Goal: Information Seeking & Learning: Learn about a topic

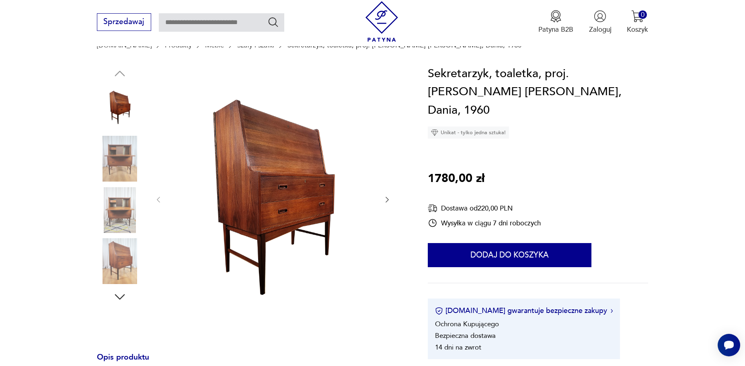
click at [121, 269] on img at bounding box center [120, 261] width 46 height 46
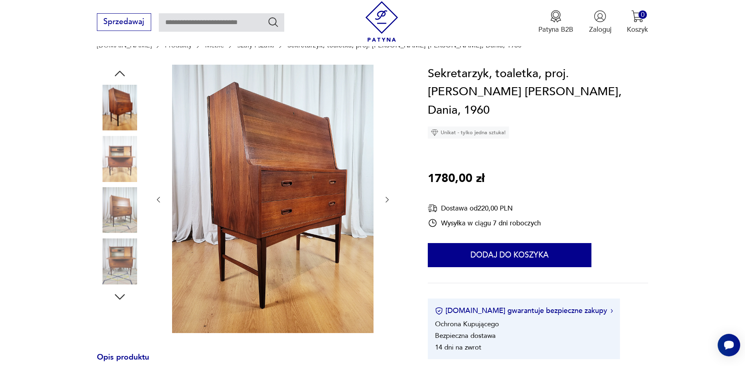
click at [125, 217] on img at bounding box center [120, 210] width 46 height 46
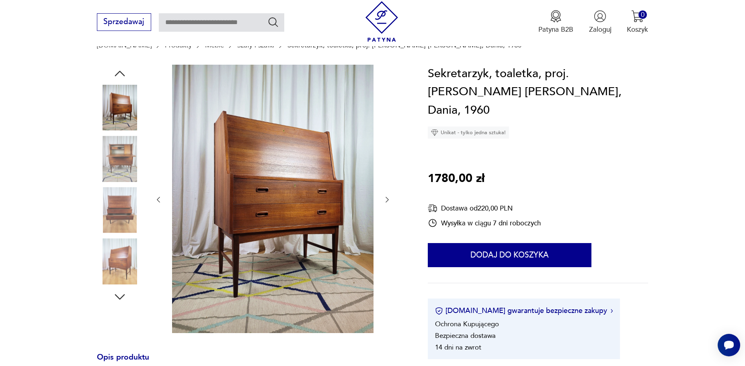
click at [122, 162] on img at bounding box center [120, 159] width 46 height 46
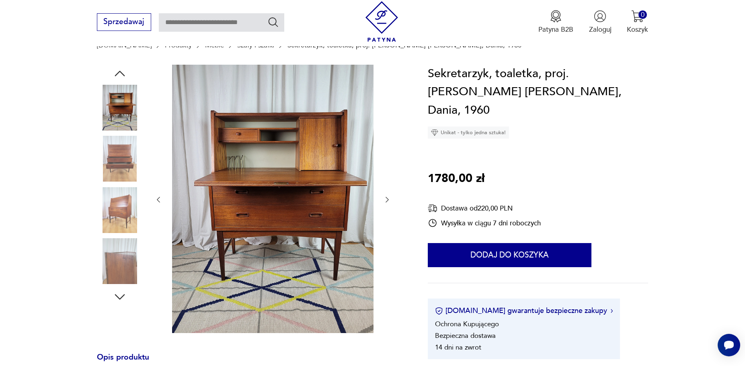
click at [387, 201] on icon "button" at bounding box center [387, 200] width 8 height 8
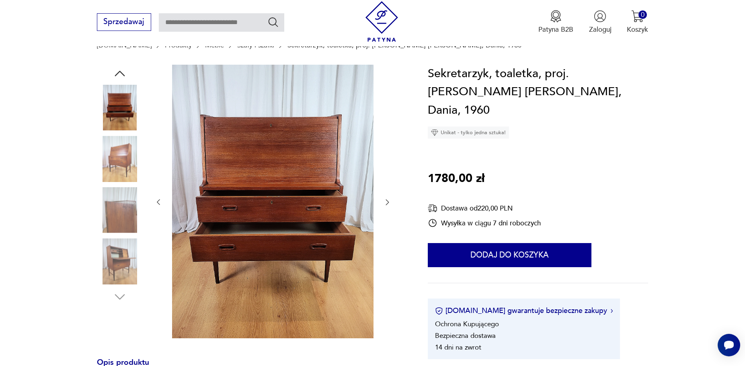
click at [387, 201] on icon "button" at bounding box center [387, 203] width 3 height 6
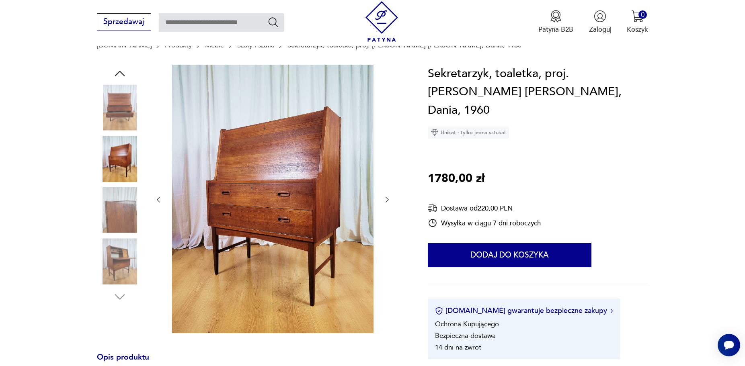
click at [385, 199] on icon "button" at bounding box center [387, 200] width 8 height 8
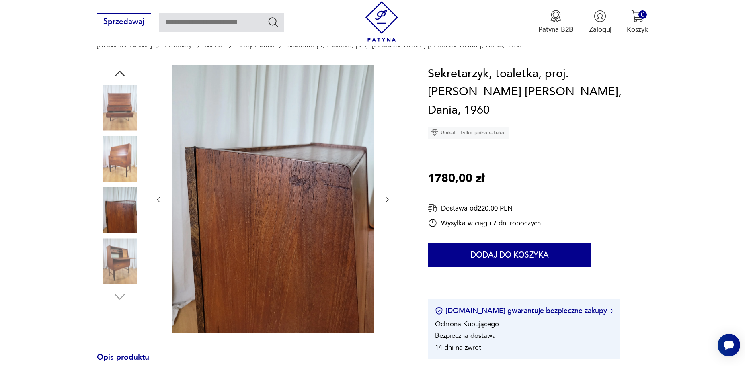
click at [385, 199] on icon "button" at bounding box center [387, 200] width 8 height 8
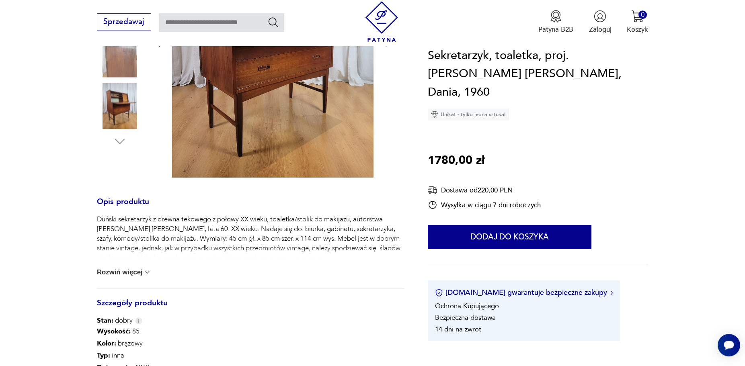
scroll to position [287, 0]
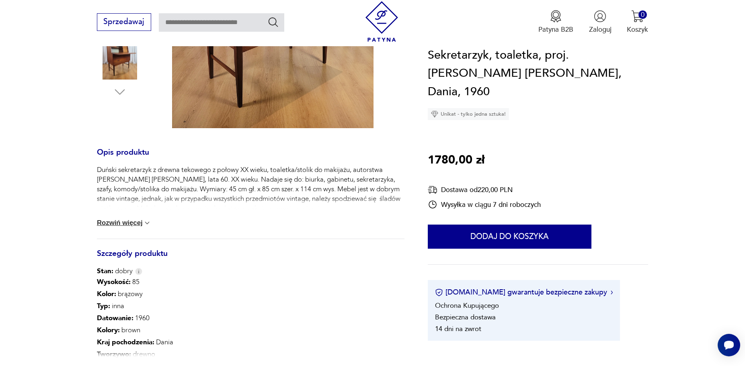
click at [131, 222] on button "Rozwiń więcej" at bounding box center [124, 223] width 55 height 8
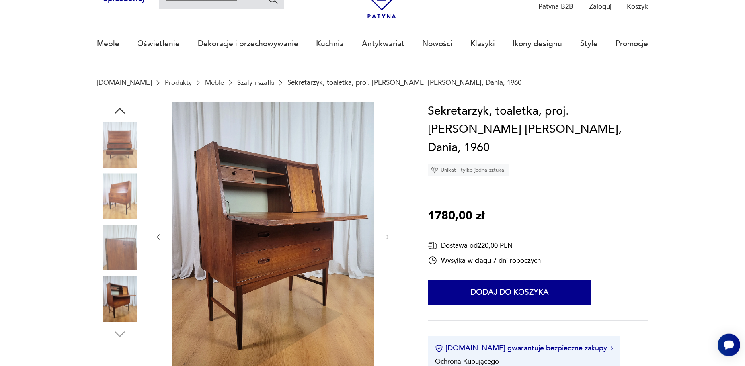
scroll to position [41, 0]
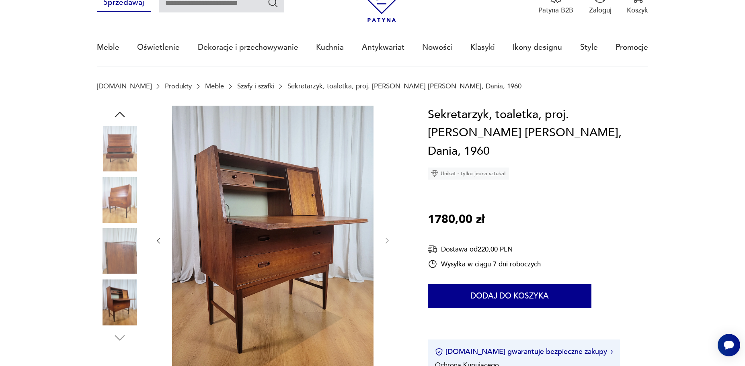
click at [106, 199] on img at bounding box center [120, 200] width 46 height 46
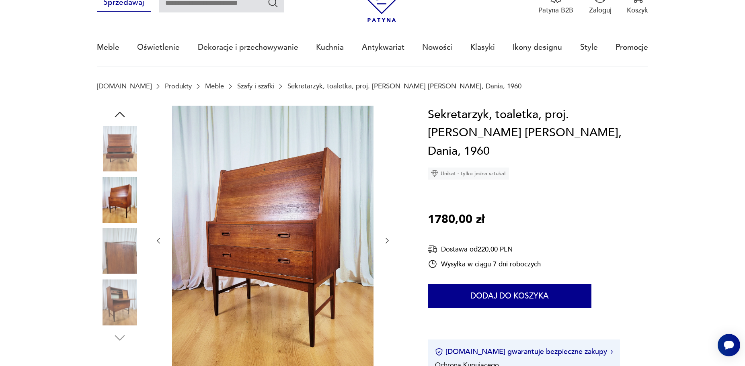
click at [383, 239] on icon "button" at bounding box center [387, 241] width 8 height 8
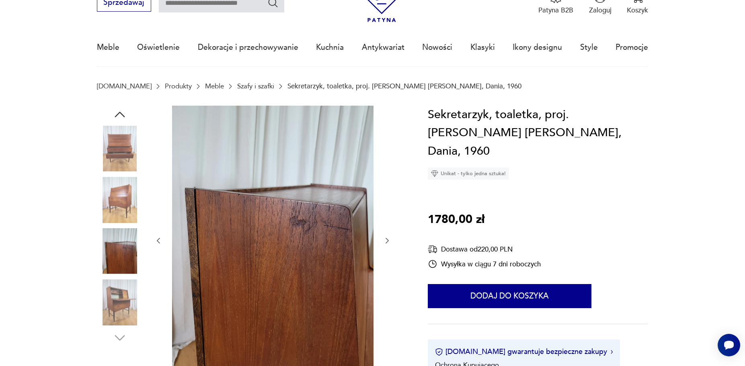
click at [383, 239] on icon "button" at bounding box center [387, 241] width 8 height 8
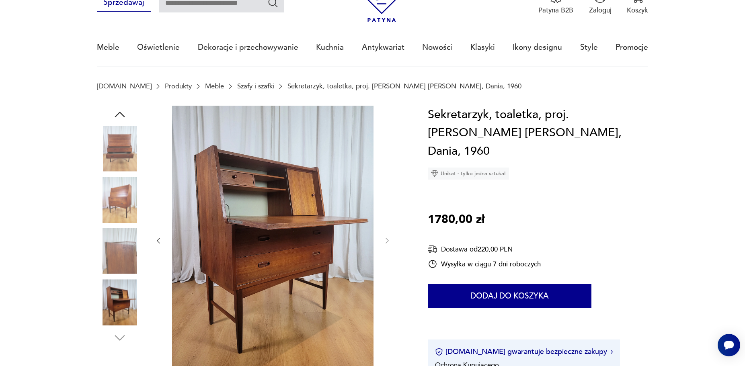
click at [161, 240] on icon "button" at bounding box center [158, 241] width 8 height 8
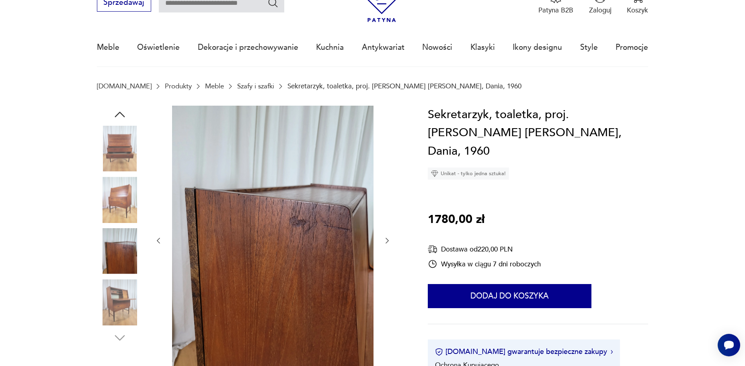
click at [161, 240] on icon "button" at bounding box center [158, 241] width 8 height 8
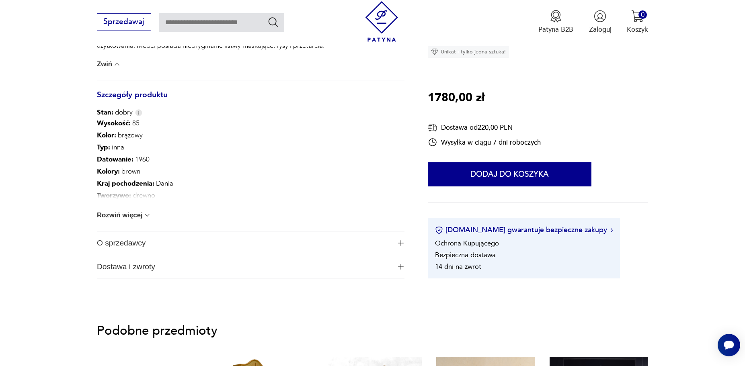
scroll to position [451, 0]
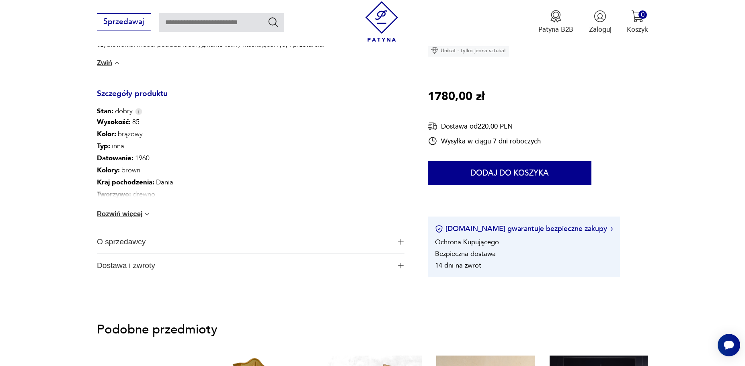
click at [397, 244] on button "O sprzedawcy" at bounding box center [250, 241] width 307 height 23
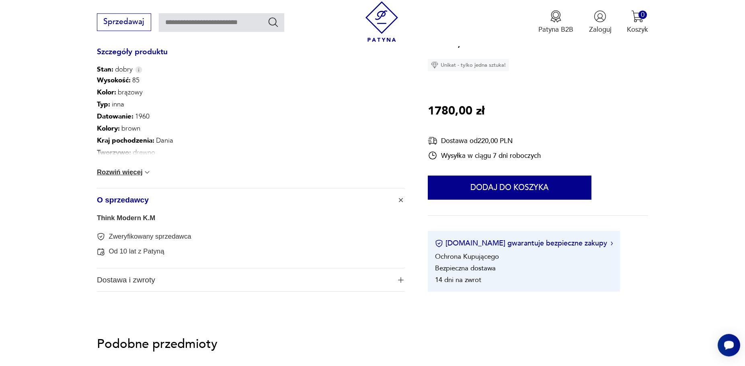
scroll to position [533, 0]
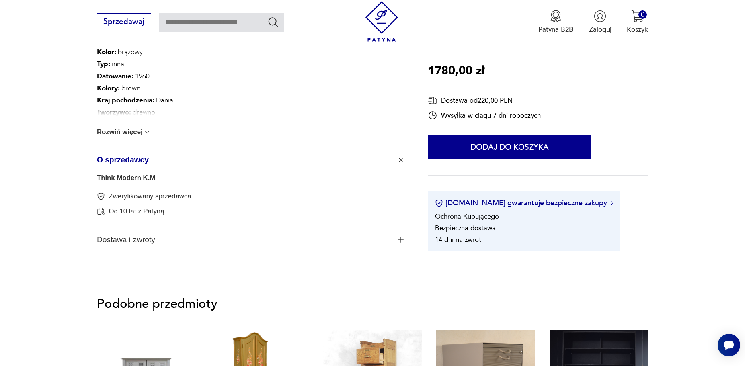
click at [401, 237] on img "button" at bounding box center [401, 240] width 6 height 6
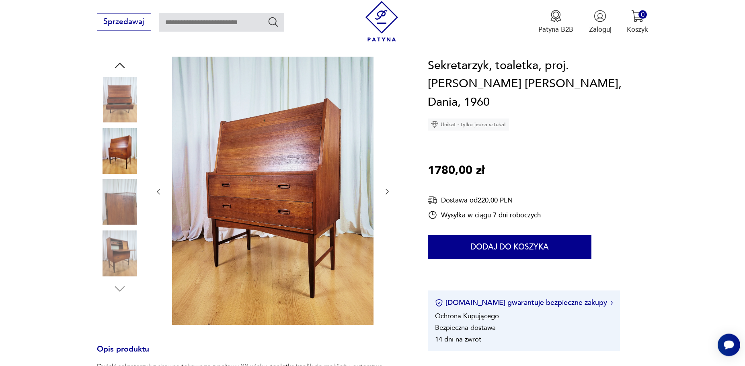
scroll to position [82, 0]
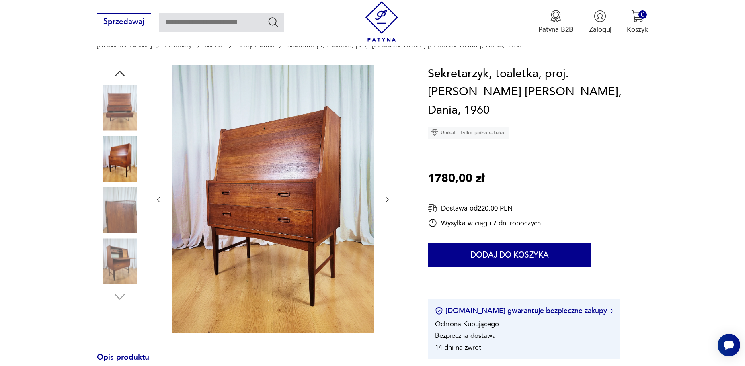
click at [385, 199] on icon "button" at bounding box center [387, 200] width 8 height 8
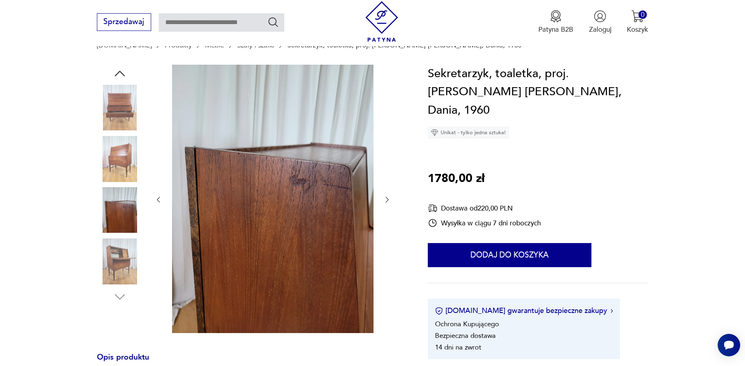
click at [385, 199] on icon "button" at bounding box center [387, 200] width 8 height 8
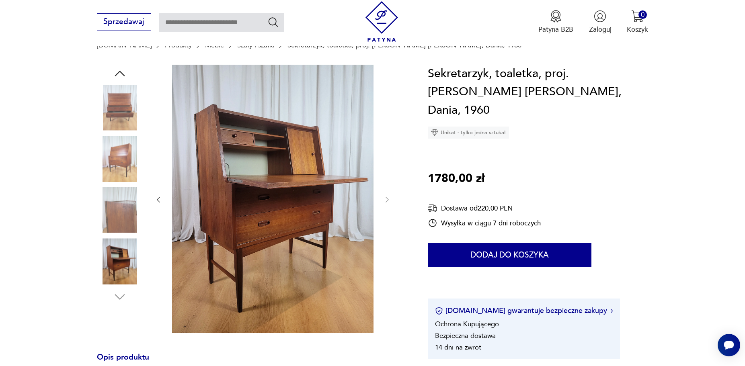
click at [156, 199] on icon "button" at bounding box center [158, 200] width 8 height 8
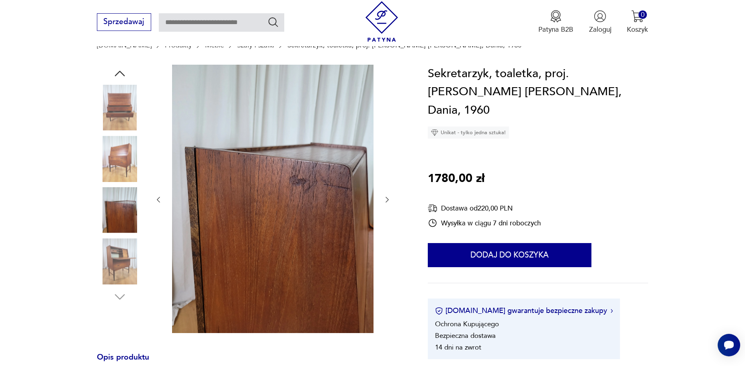
click at [156, 199] on icon "button" at bounding box center [158, 200] width 8 height 8
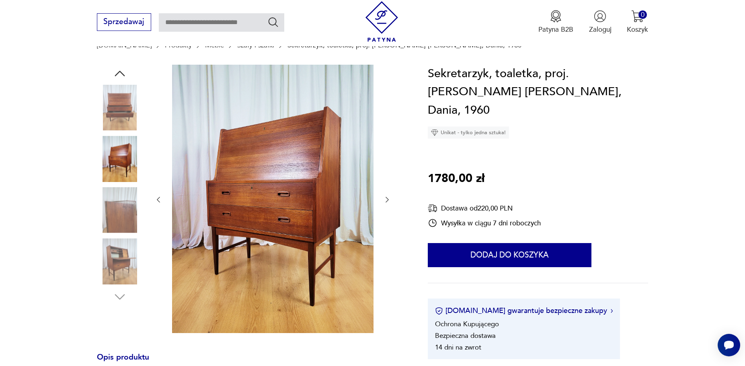
click at [156, 199] on icon "button" at bounding box center [158, 200] width 8 height 8
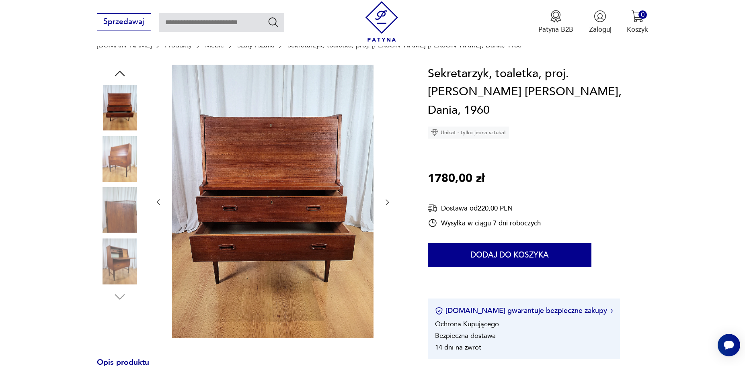
click at [156, 199] on icon "button" at bounding box center [158, 202] width 8 height 8
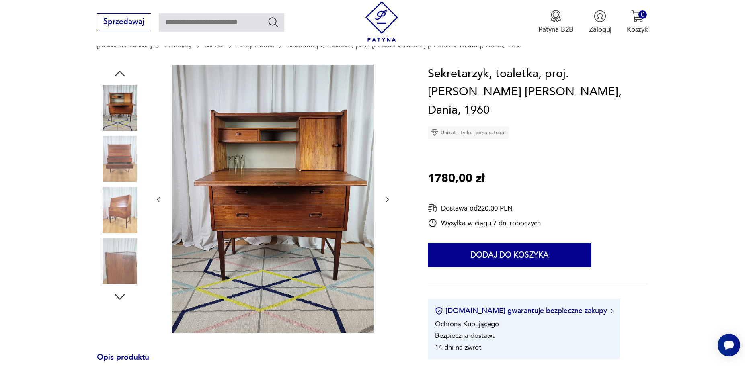
click at [156, 199] on icon "button" at bounding box center [158, 200] width 8 height 8
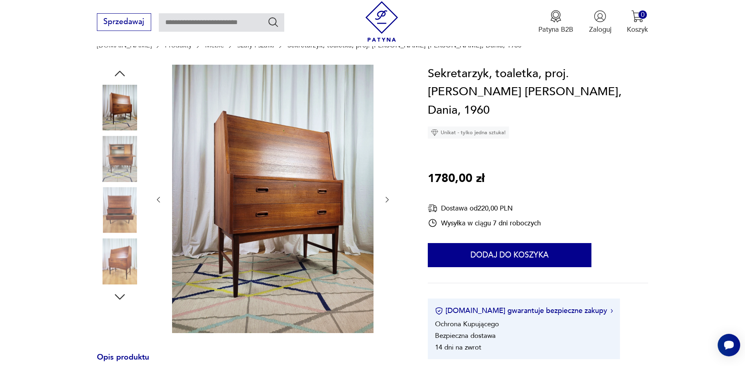
click at [156, 199] on icon "button" at bounding box center [158, 200] width 8 height 8
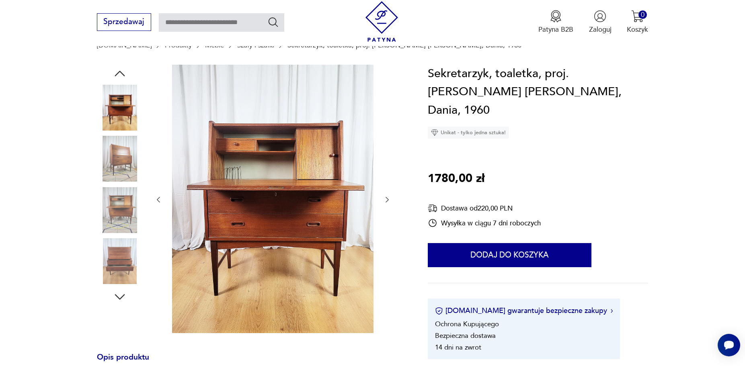
click at [156, 199] on icon "button" at bounding box center [158, 200] width 8 height 8
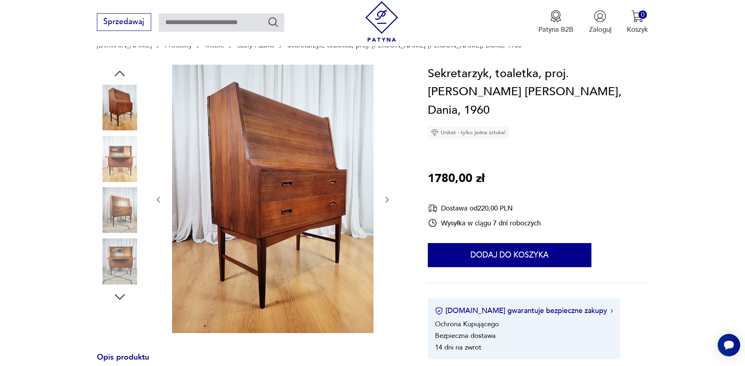
click at [156, 199] on icon "button" at bounding box center [158, 200] width 8 height 8
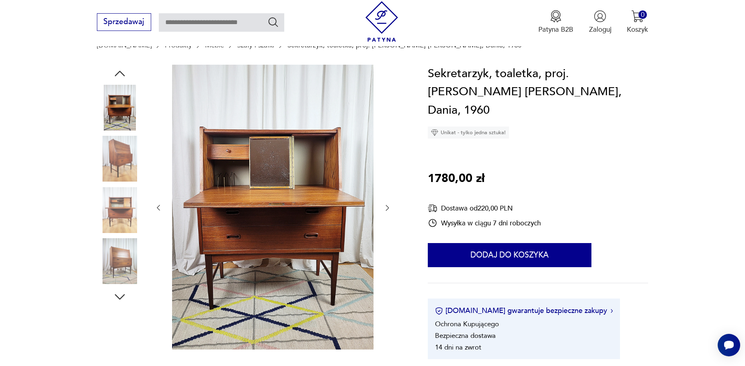
click at [156, 199] on div at bounding box center [272, 208] width 237 height 287
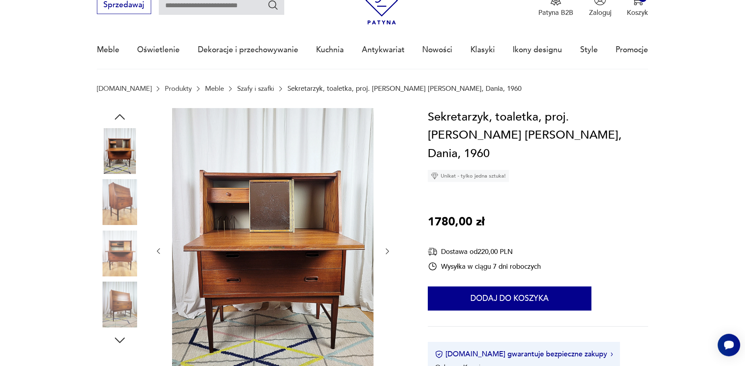
scroll to position [0, 0]
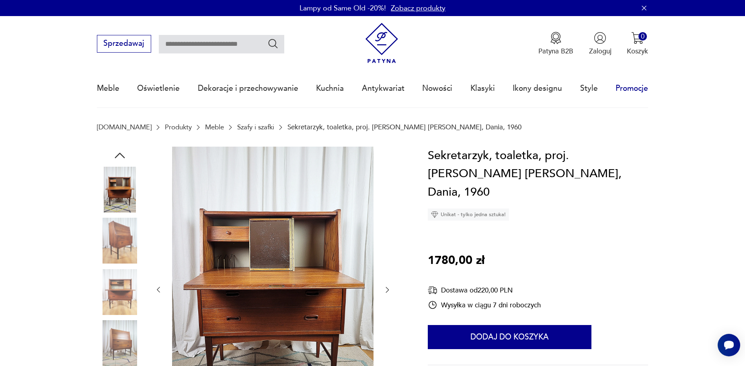
click at [619, 90] on link "Promocje" at bounding box center [631, 88] width 33 height 37
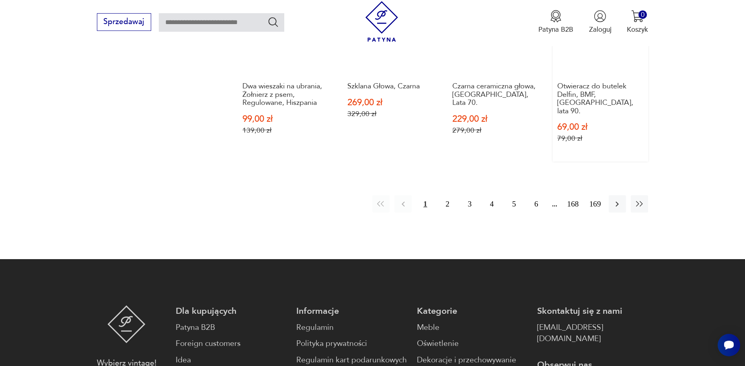
scroll to position [752, 0]
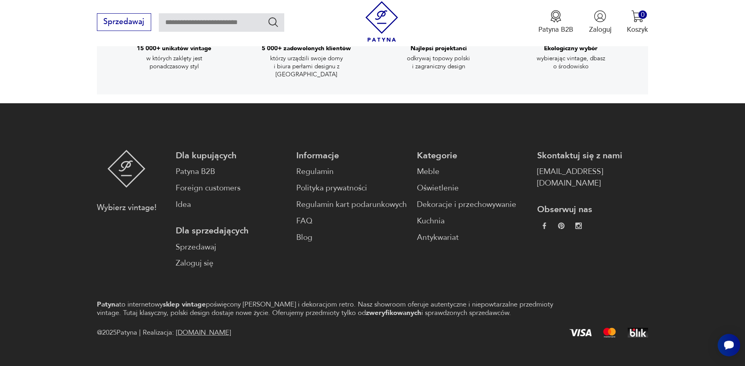
scroll to position [1557, 0]
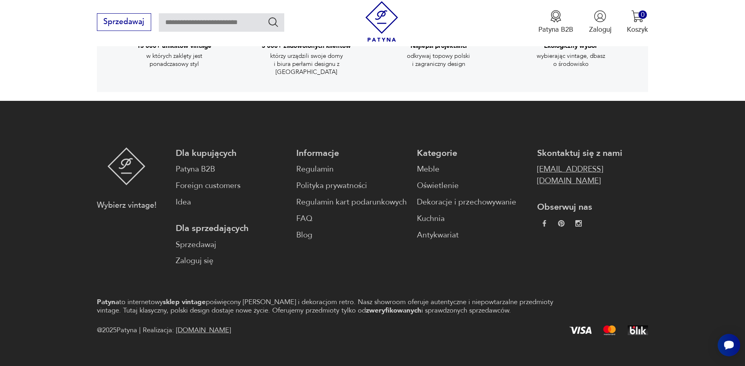
click at [597, 164] on link "[EMAIL_ADDRESS][DOMAIN_NAME]" at bounding box center [592, 175] width 111 height 23
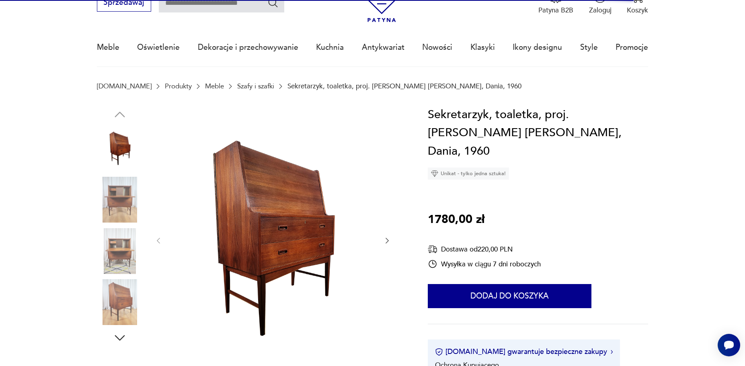
scroll to position [0, 0]
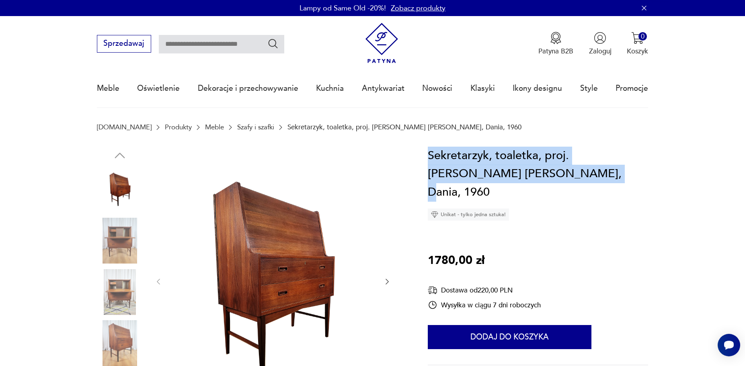
drag, startPoint x: 429, startPoint y: 156, endPoint x: 549, endPoint y: 184, distance: 123.1
click at [549, 184] on div "Sekretarzyk, toaletka, proj. Arne Wahl Iversen, Dania, 1960 Unikat - tylko jedn…" at bounding box center [538, 184] width 221 height 74
copy h1 "Sekretarzyk, toaletka, proj. [PERSON_NAME] [PERSON_NAME], Dania, 1960"
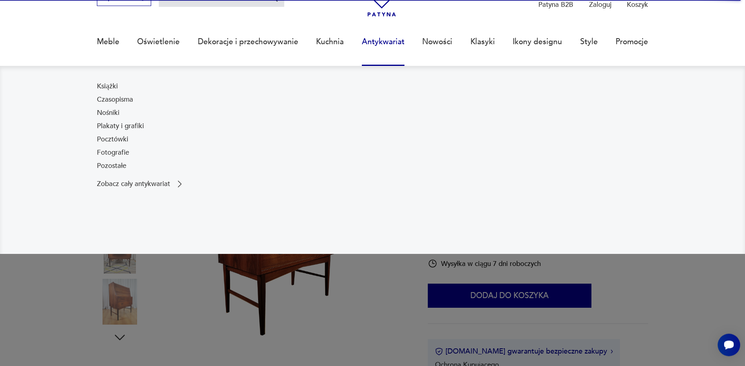
scroll to position [82, 0]
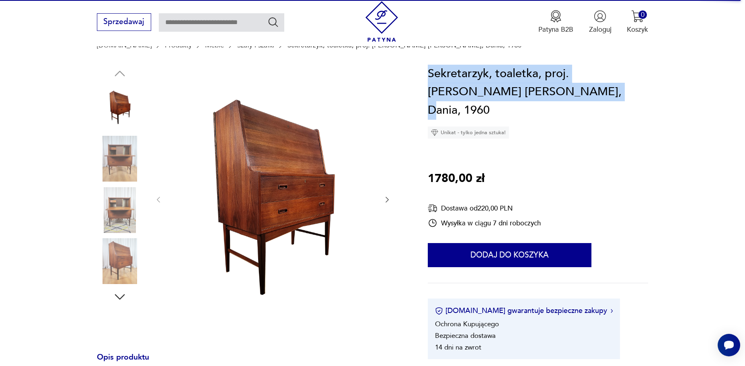
click at [387, 200] on icon "button" at bounding box center [387, 200] width 8 height 8
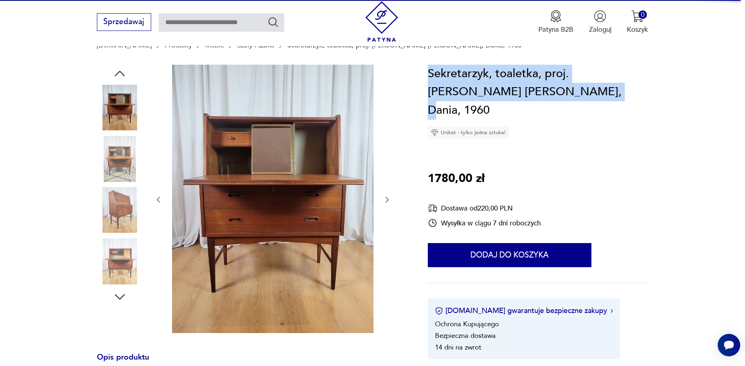
click at [387, 200] on icon "button" at bounding box center [387, 200] width 8 height 8
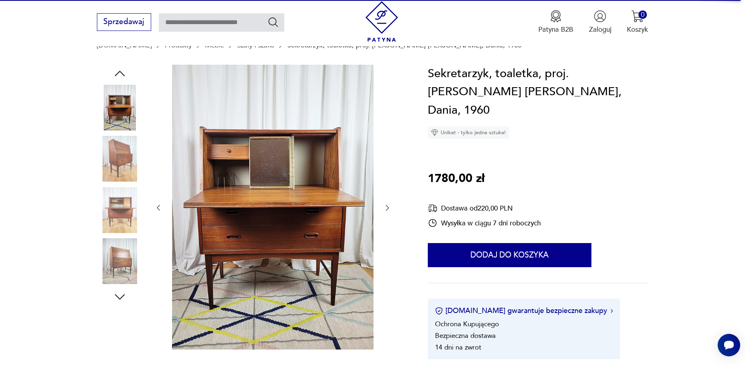
click at [387, 200] on div at bounding box center [272, 208] width 237 height 287
click at [159, 205] on icon "button" at bounding box center [158, 208] width 8 height 8
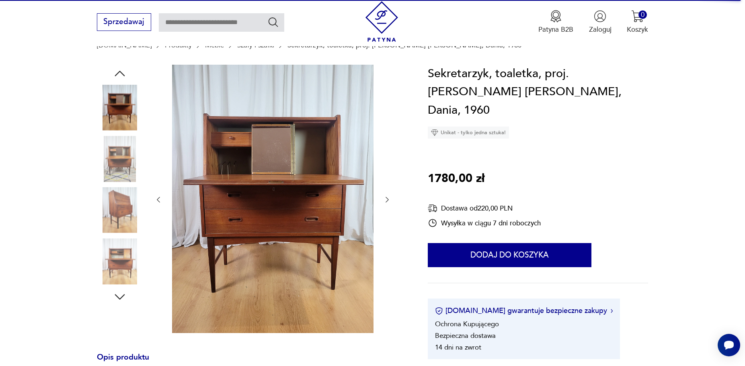
click at [159, 205] on div at bounding box center [272, 200] width 237 height 270
click at [116, 254] on img at bounding box center [120, 261] width 46 height 46
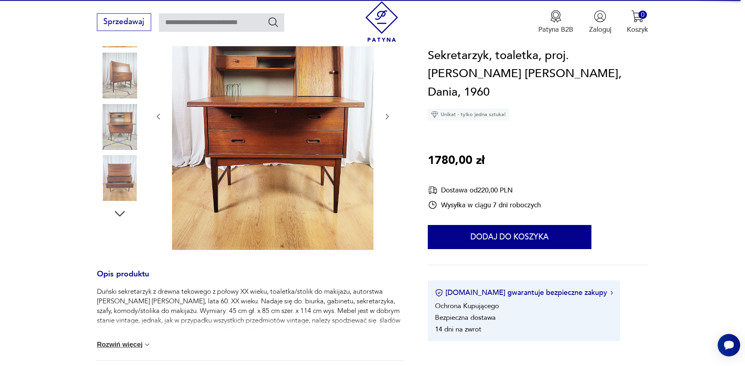
scroll to position [164, 0]
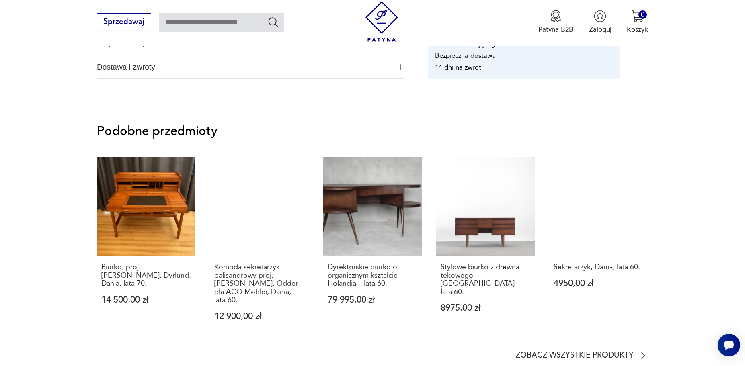
scroll to position [656, 0]
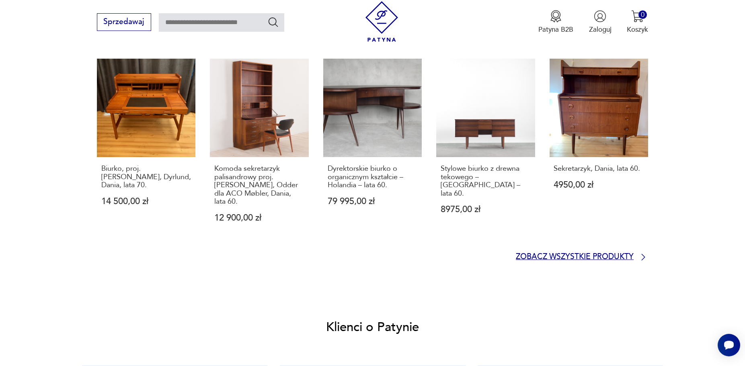
click at [554, 258] on p "Zobacz wszystkie produkty" at bounding box center [575, 257] width 118 height 6
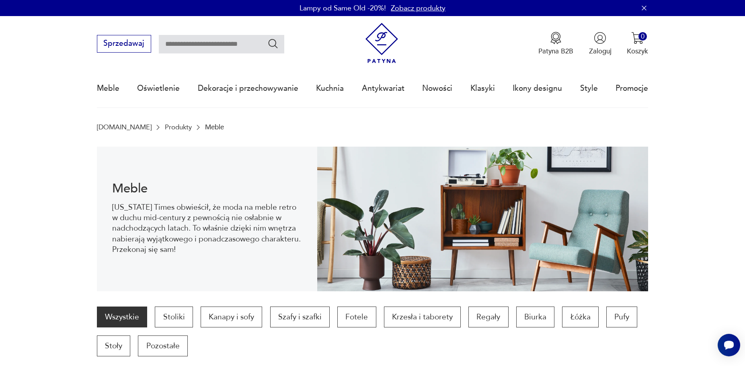
click at [175, 43] on input "text" at bounding box center [221, 44] width 125 height 18
type input "**********"
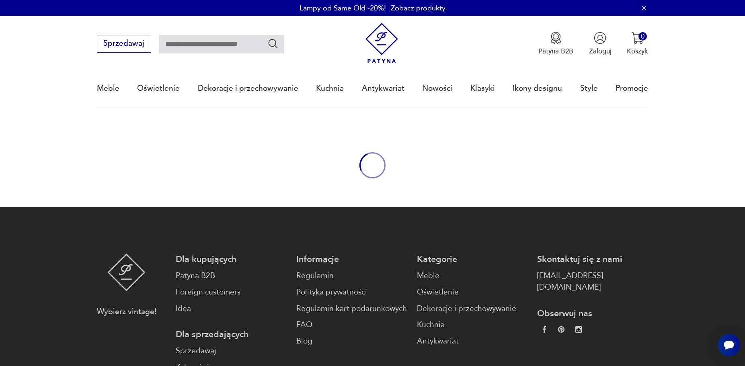
type input "**********"
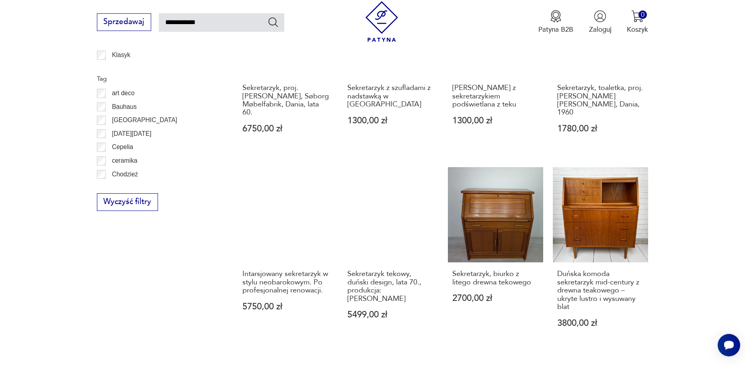
scroll to position [751, 0]
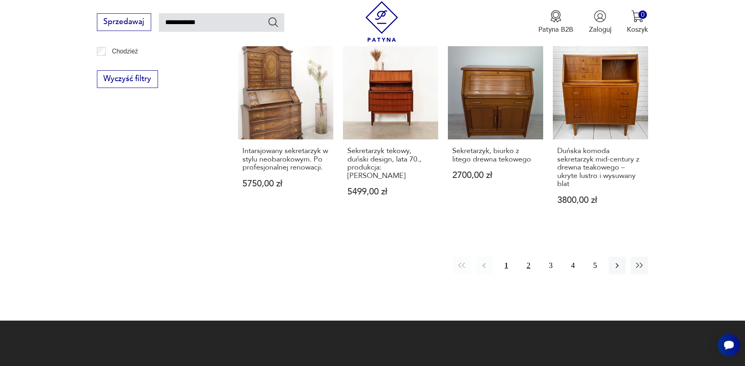
click at [531, 257] on button "2" at bounding box center [528, 265] width 17 height 17
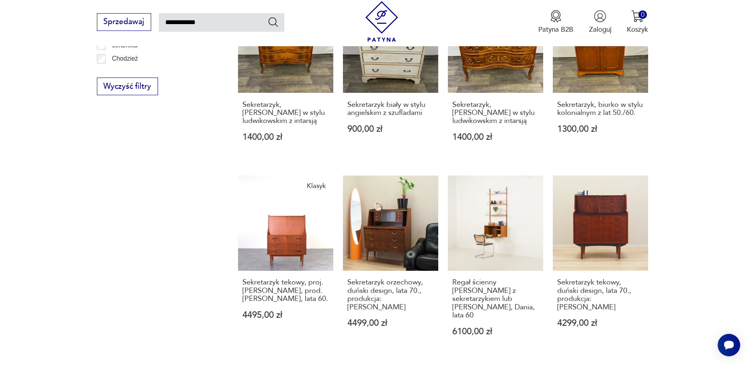
scroll to position [784, 0]
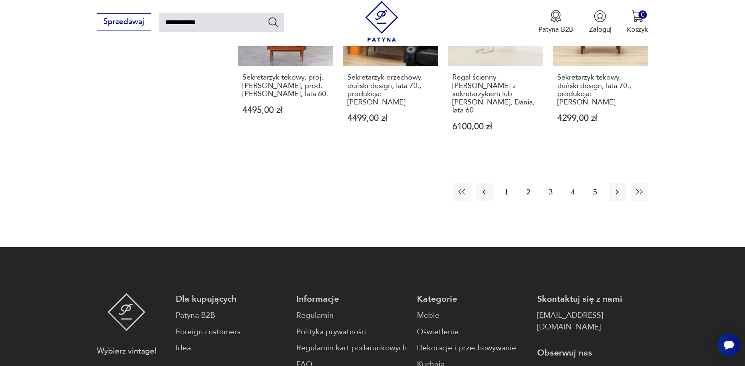
click at [548, 183] on button "3" at bounding box center [550, 191] width 17 height 17
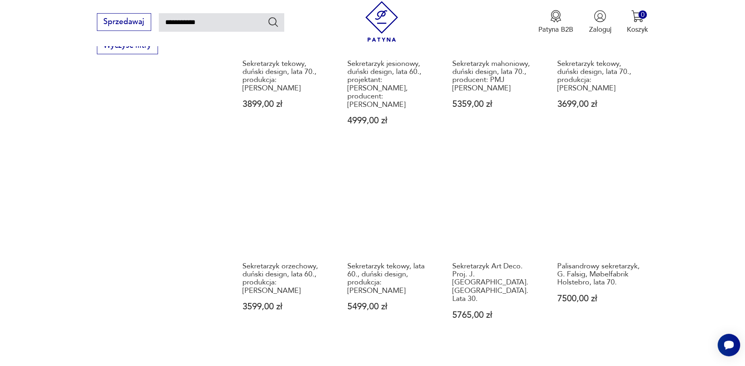
scroll to position [661, 0]
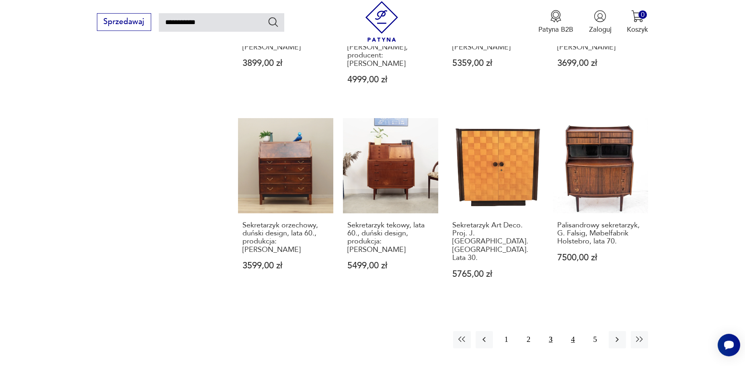
click at [571, 331] on button "4" at bounding box center [572, 339] width 17 height 17
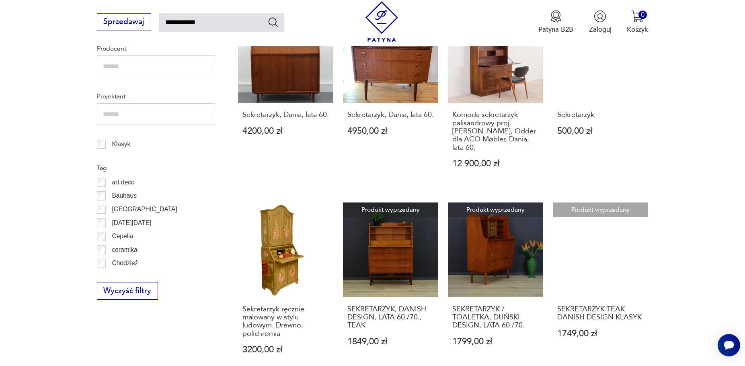
scroll to position [374, 0]
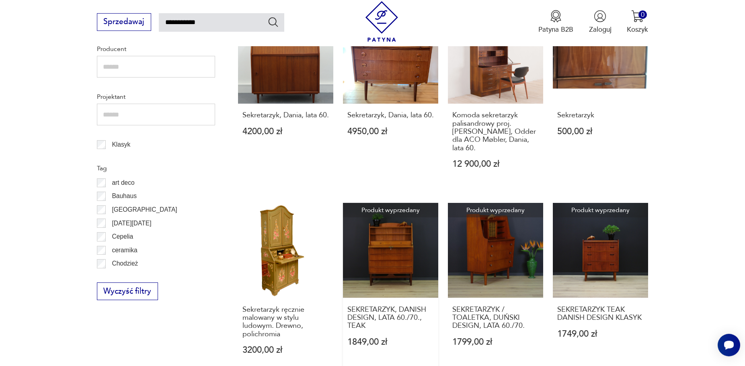
click at [377, 262] on link "Produkt wyprzedany SEKRETARZYK, DANISH DESIGN, LATA 60./70., TEAK 1849,00 zł" at bounding box center [390, 288] width 95 height 171
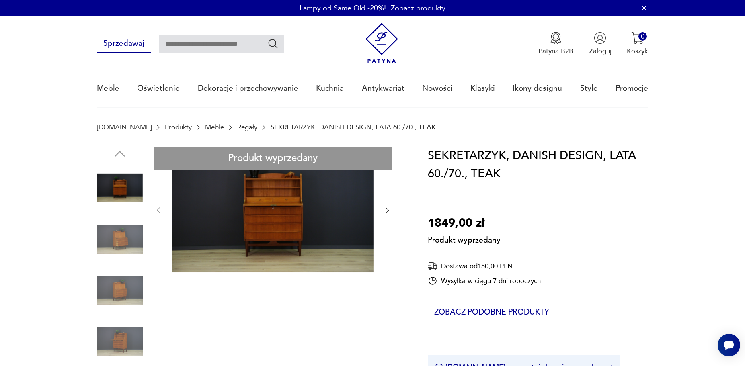
type input "**********"
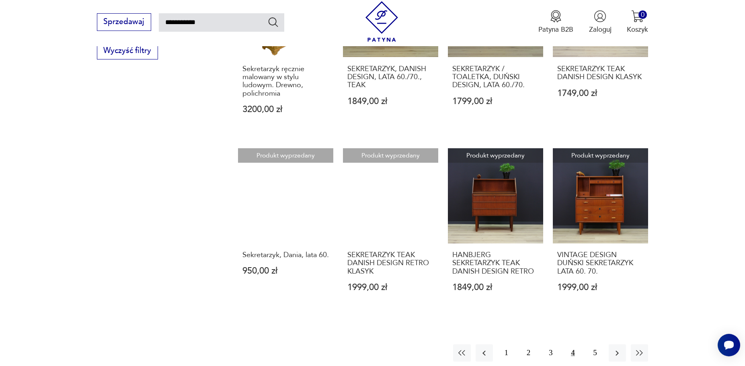
scroll to position [697, 0]
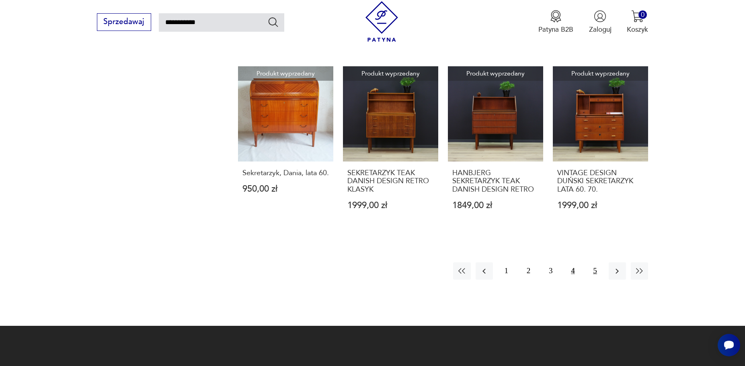
click at [594, 263] on button "5" at bounding box center [594, 270] width 17 height 17
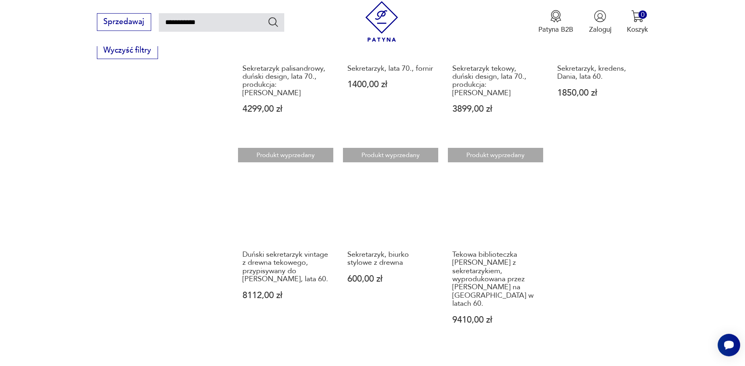
scroll to position [620, 0]
